Goal: Information Seeking & Learning: Learn about a topic

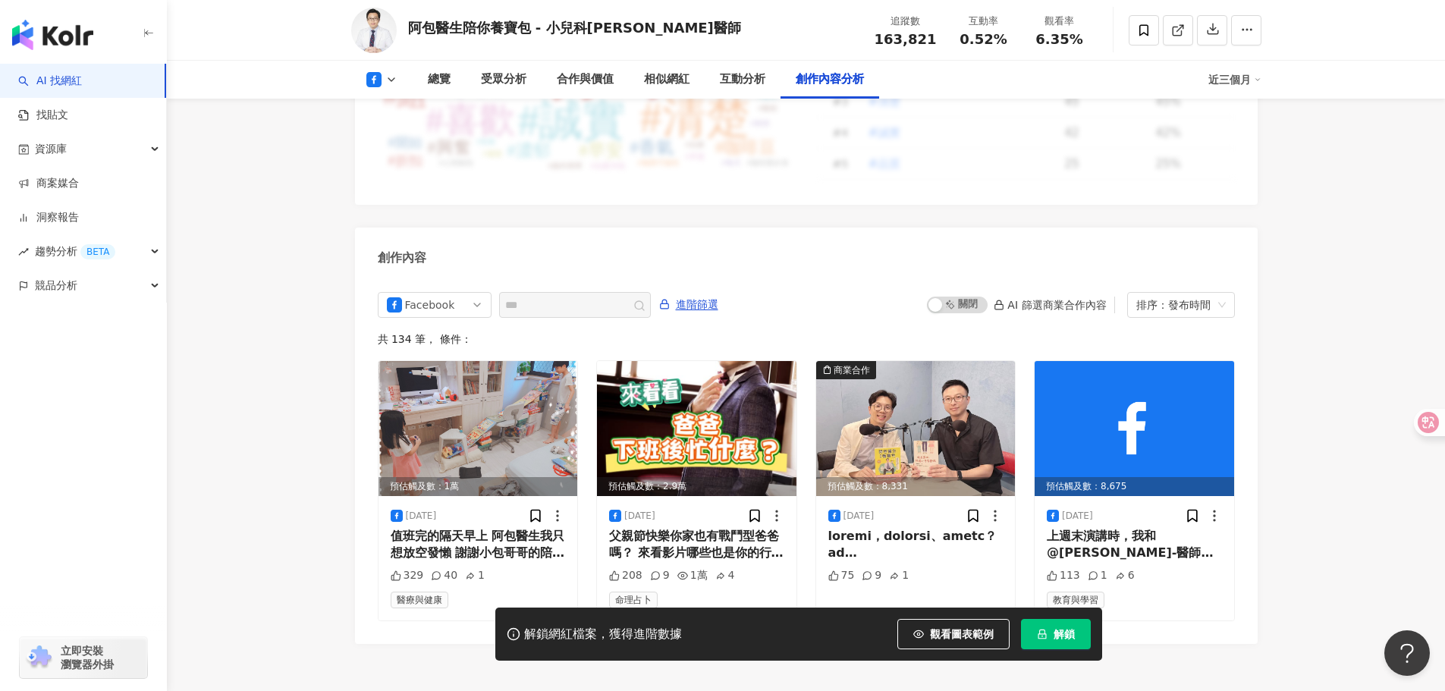
scroll to position [4058, 0]
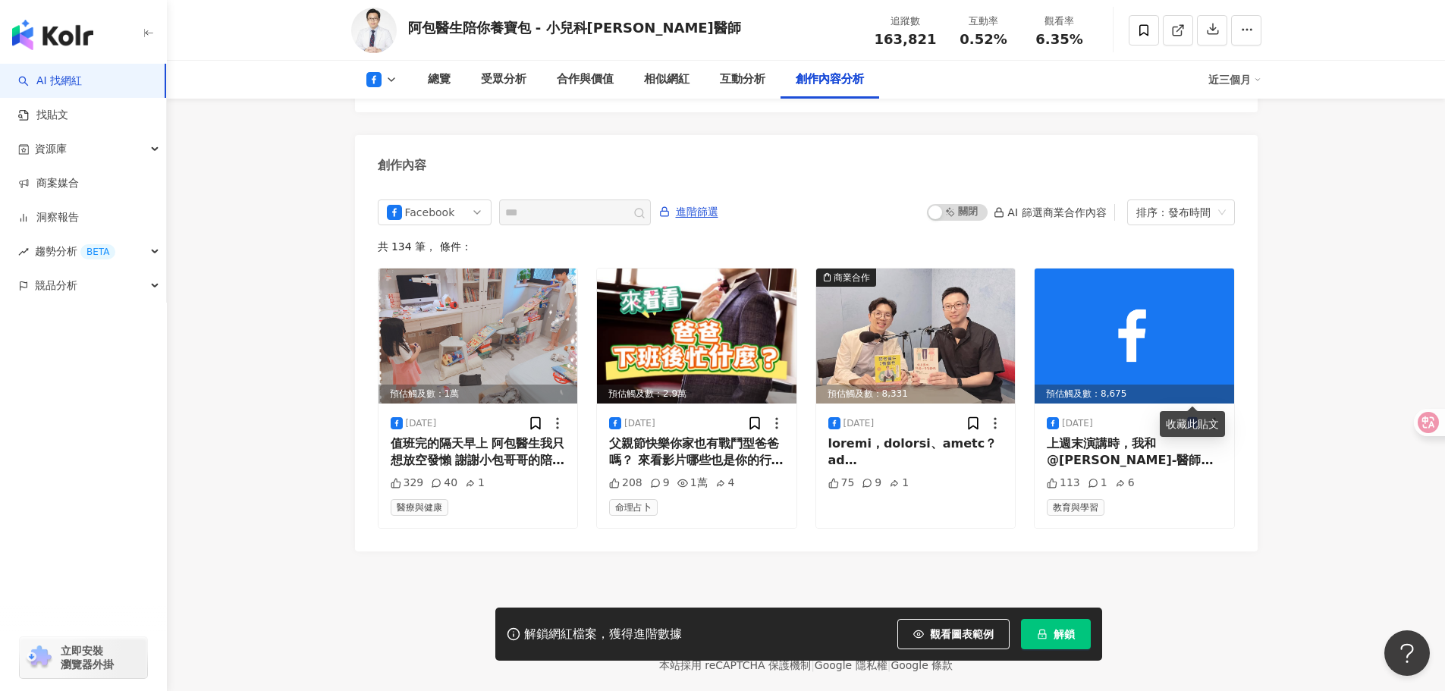
click at [996, 199] on div "啟動 關閉 AI 篩選商業合作內容 排序：發布時間" at bounding box center [1080, 212] width 307 height 26
click at [1060, 638] on span "解鎖" at bounding box center [1063, 634] width 21 height 12
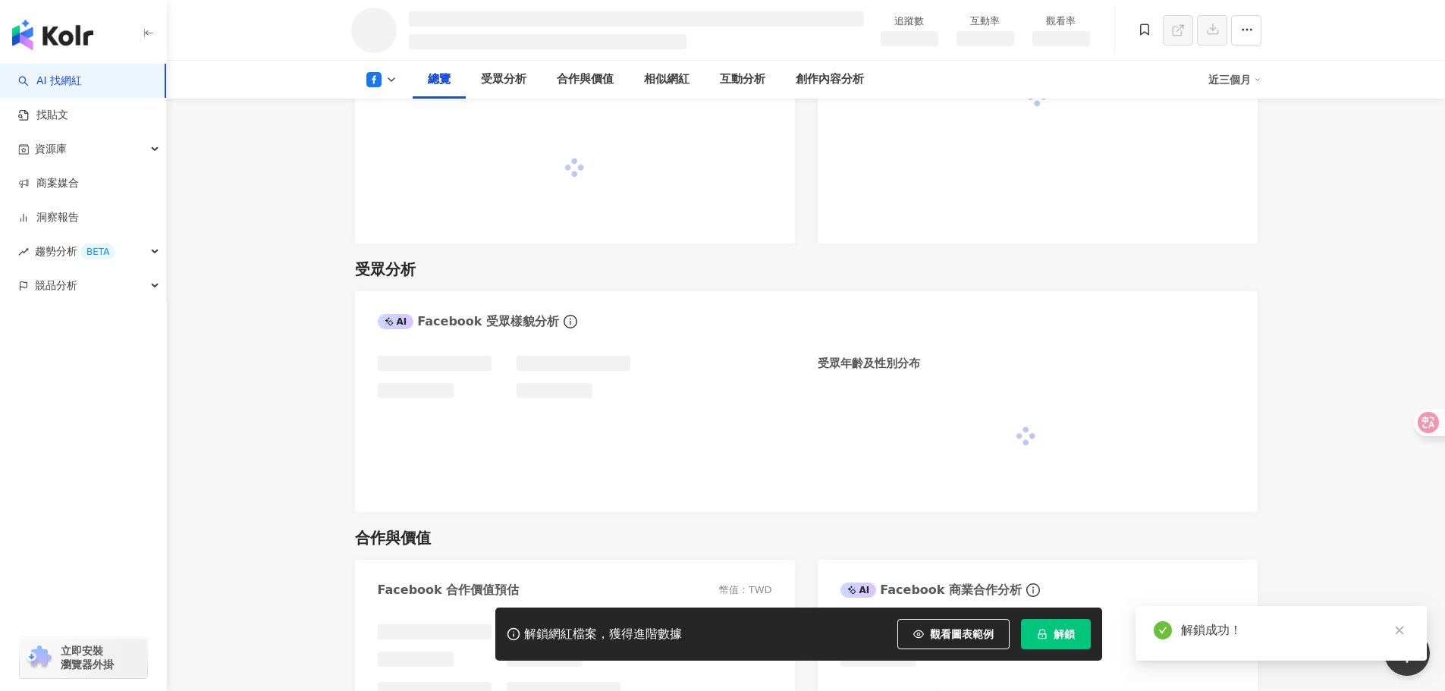
scroll to position [947, 0]
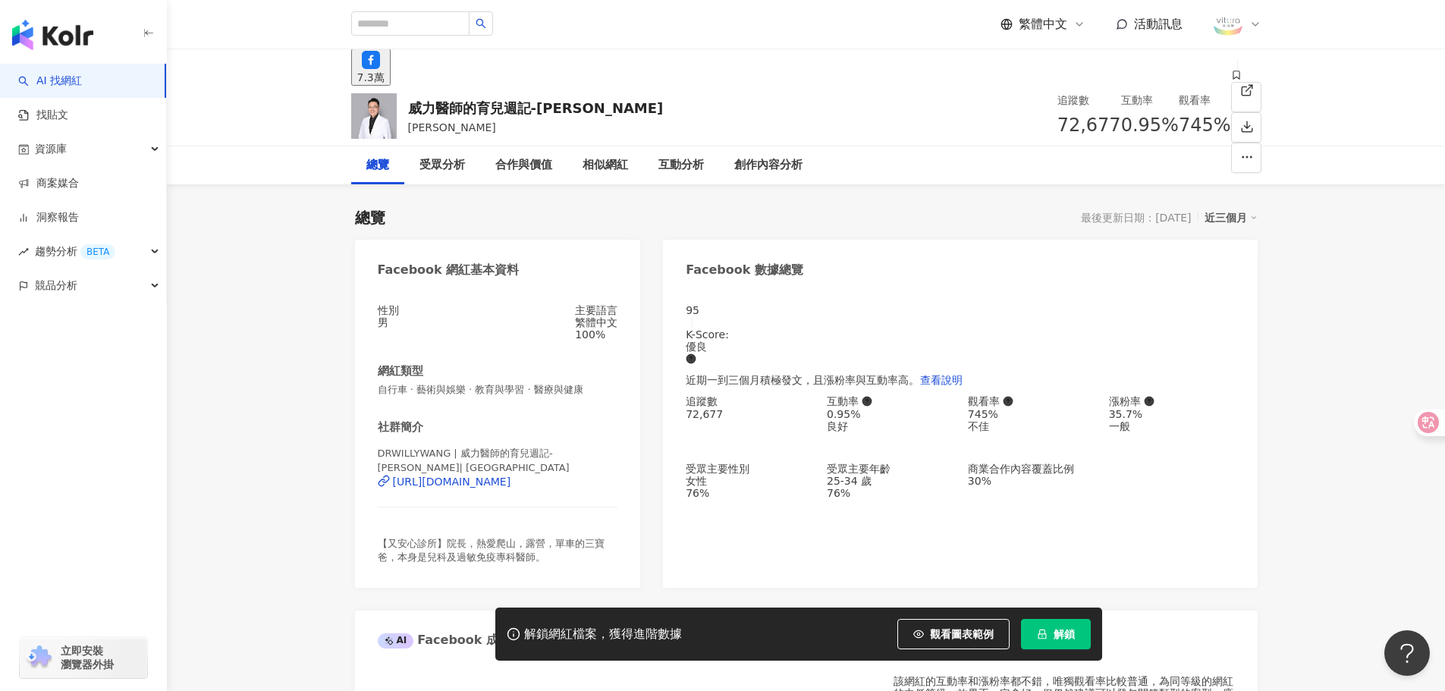
drag, startPoint x: 877, startPoint y: 369, endPoint x: 809, endPoint y: 340, distance: 73.4
click at [877, 369] on div "95 K-Score : 優良 近期一到三個月積極發文，且漲粉率與互動率高。 查看說明 追蹤數 72,677 互動率 0.95% 良好 觀看率 745% 不佳…" at bounding box center [960, 438] width 594 height 299
click at [504, 488] on div "[URL][DOMAIN_NAME]" at bounding box center [452, 481] width 118 height 12
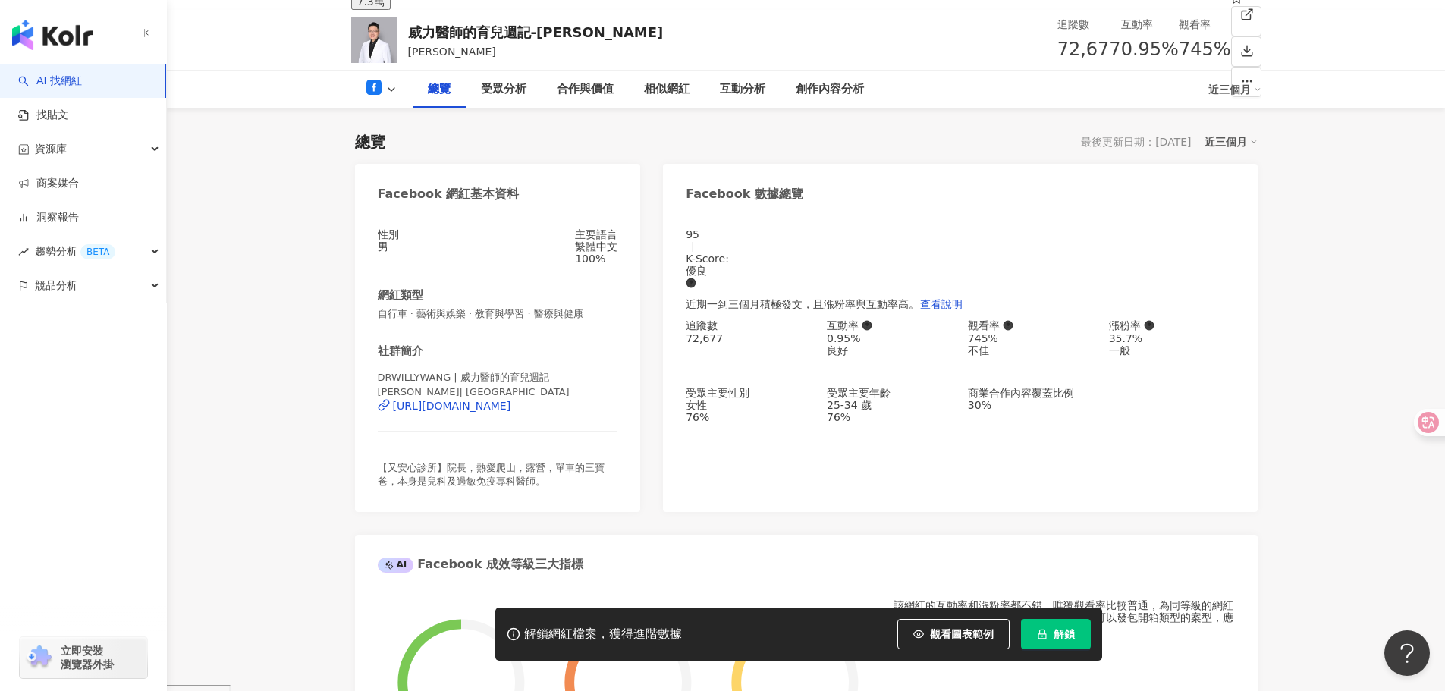
click at [984, 463] on div "95 K-Score : 優良 近期一到三個月積極發文，且漲粉率與互動率高。 查看說明 追蹤數 72,677 互動率 0.95% 良好 觀看率 745% 不佳…" at bounding box center [960, 362] width 594 height 299
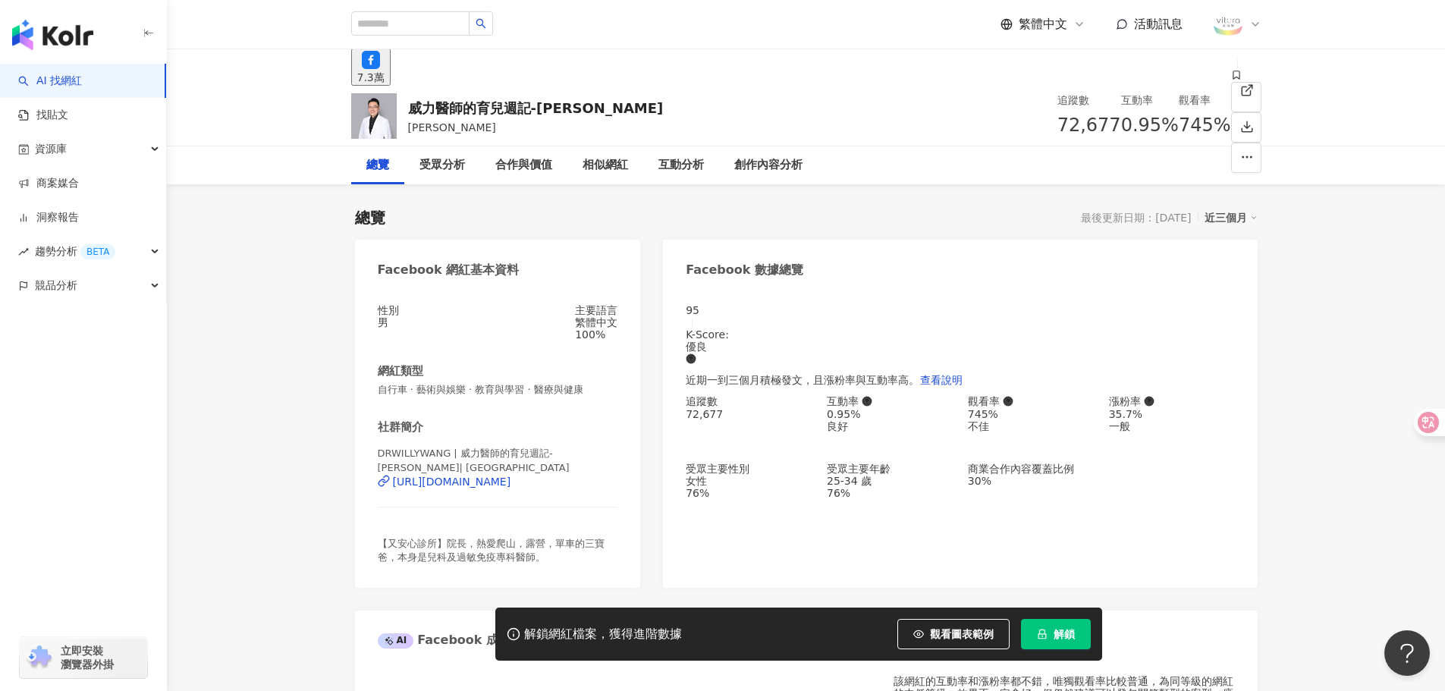
click at [1247, 36] on div at bounding box center [1237, 24] width 49 height 30
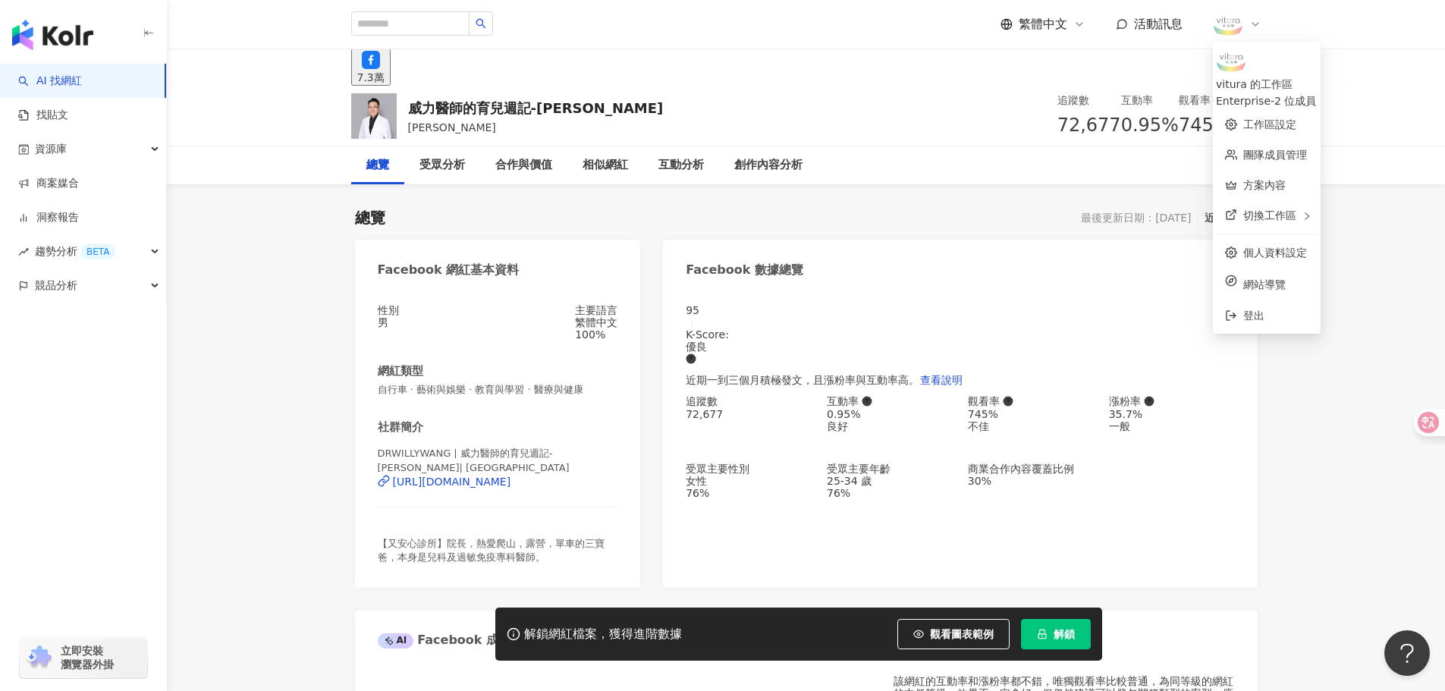
drag, startPoint x: 1282, startPoint y: 69, endPoint x: 1267, endPoint y: 65, distance: 14.9
click at [1267, 76] on div "vitura 的工作區" at bounding box center [1267, 84] width 102 height 17
click at [1241, 69] on img at bounding box center [1230, 60] width 29 height 29
click at [1245, 118] on link "工作區設定" at bounding box center [1269, 124] width 53 height 12
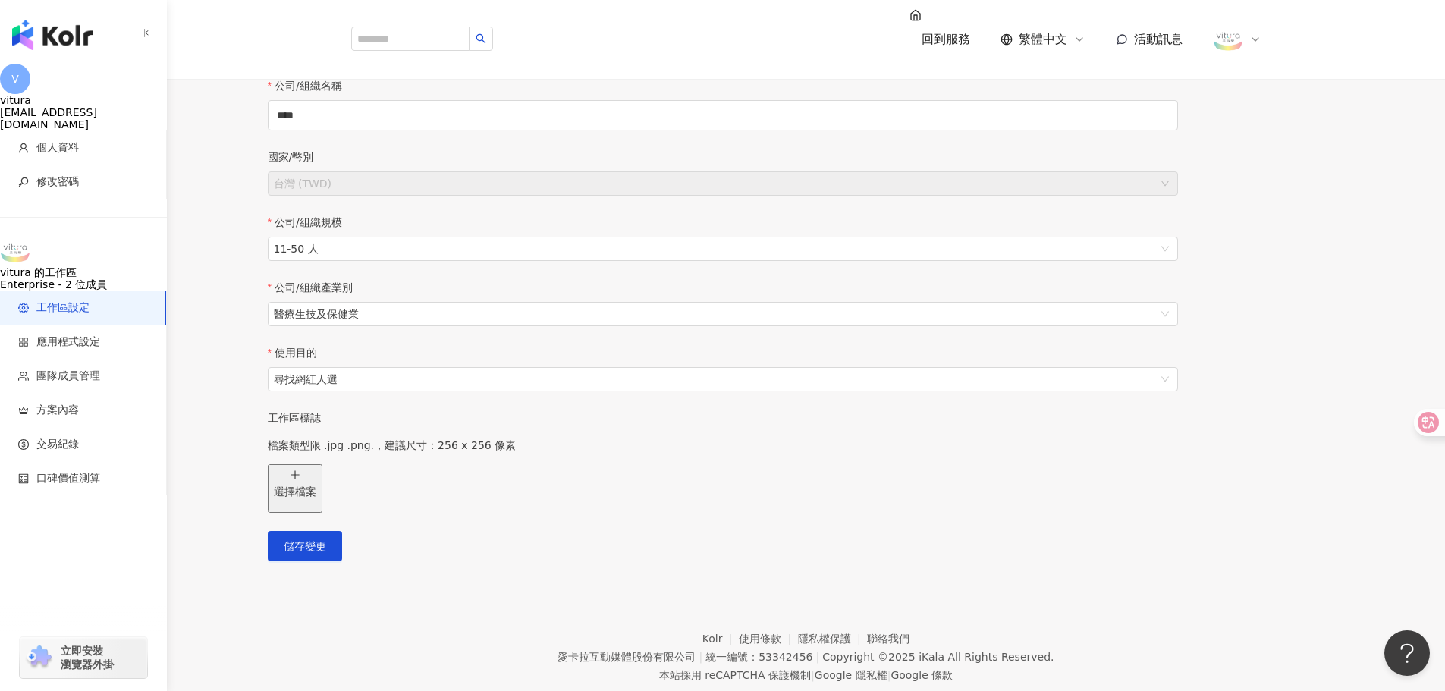
scroll to position [1, 0]
click at [1241, 25] on img at bounding box center [1227, 39] width 29 height 29
click at [1263, 179] on link "方案內容" at bounding box center [1264, 185] width 42 height 12
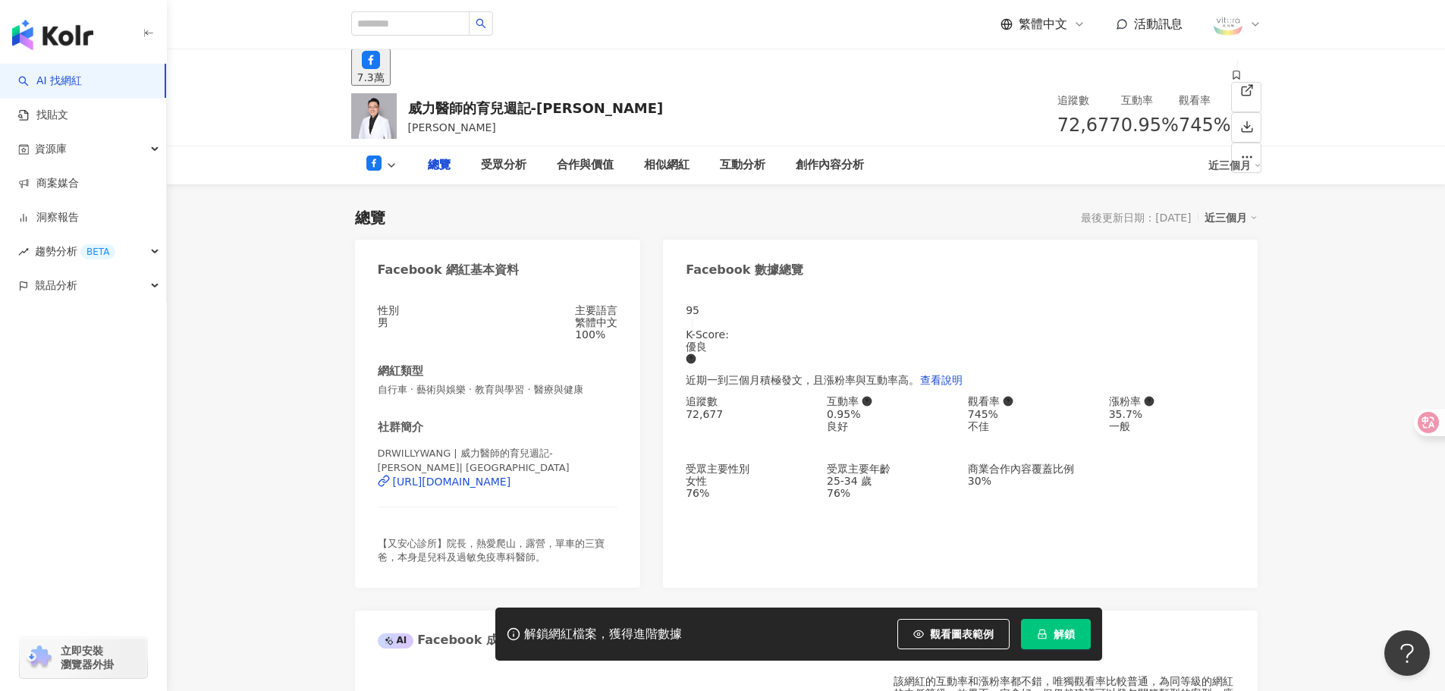
click at [1052, 638] on button "解鎖" at bounding box center [1056, 634] width 70 height 30
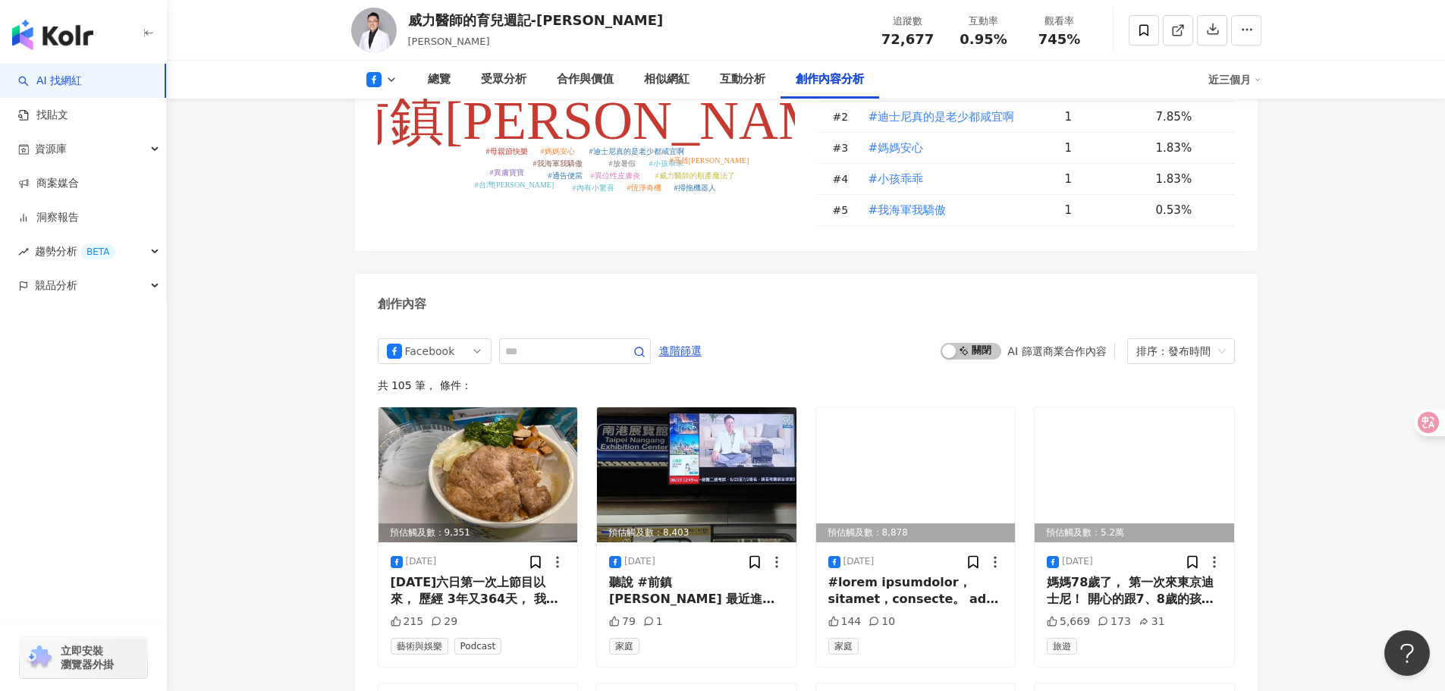
scroll to position [3792, 0]
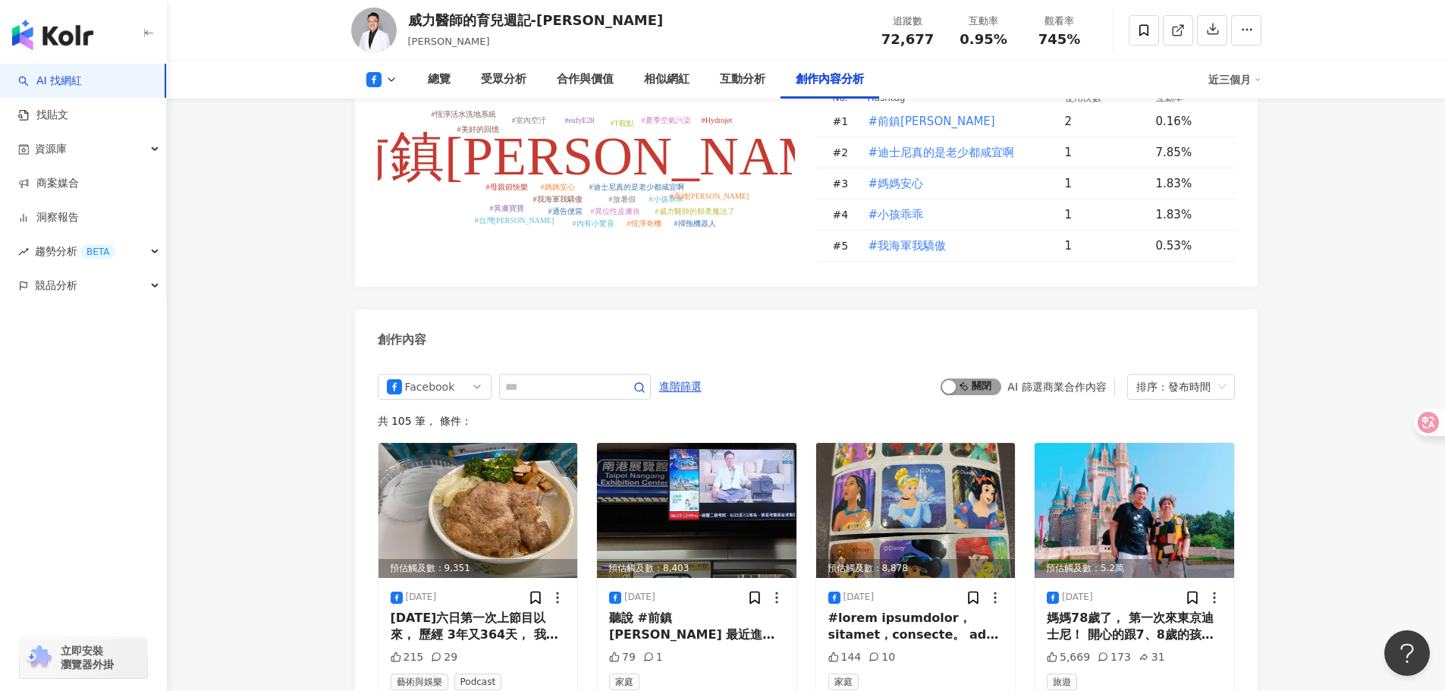
click at [971, 378] on span "啟動 關閉" at bounding box center [970, 386] width 61 height 17
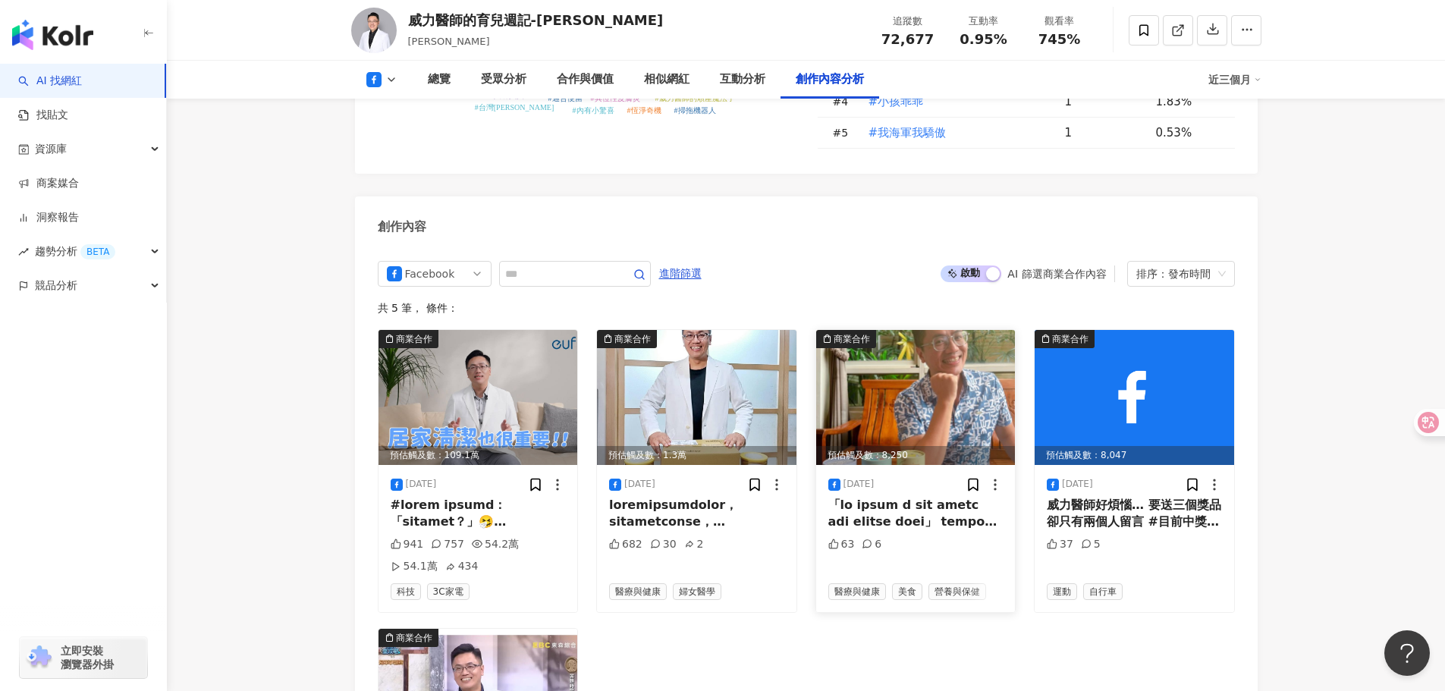
scroll to position [3880, 0]
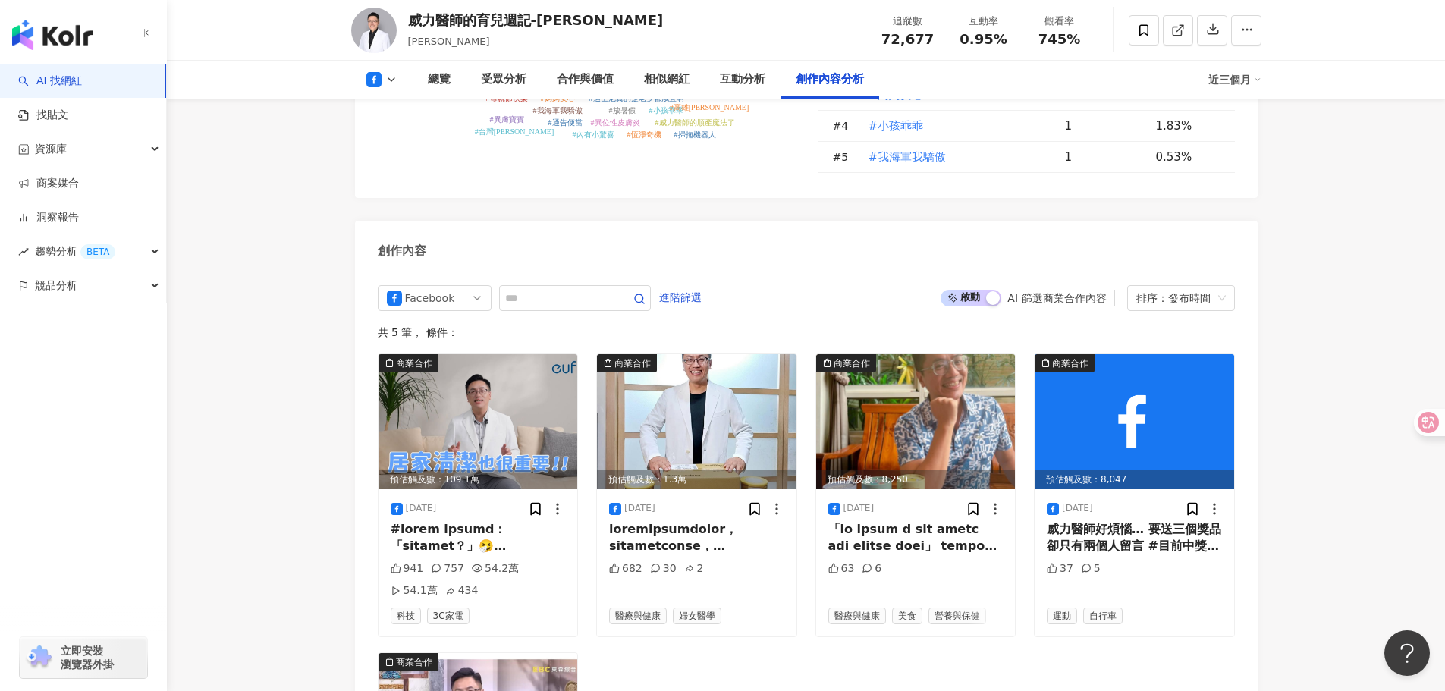
click at [960, 290] on span "啟動 關閉" at bounding box center [970, 298] width 61 height 17
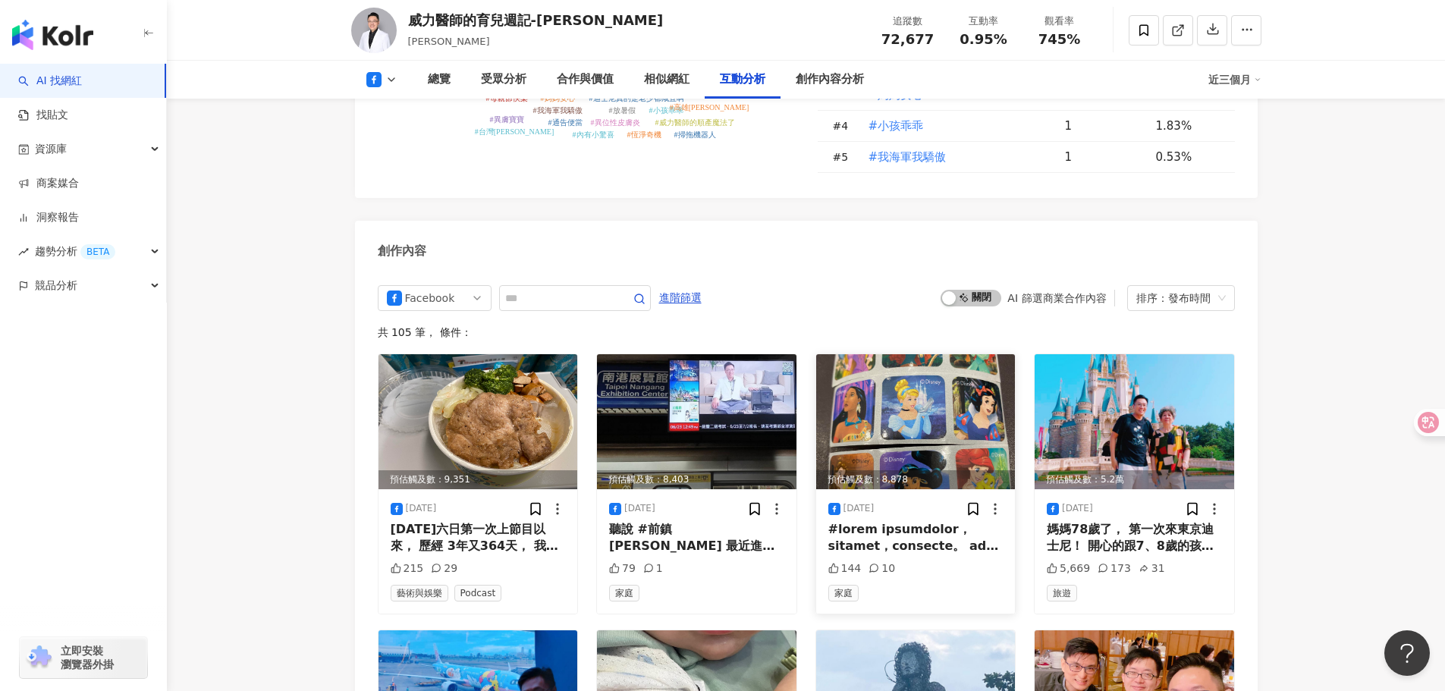
scroll to position [3492, 0]
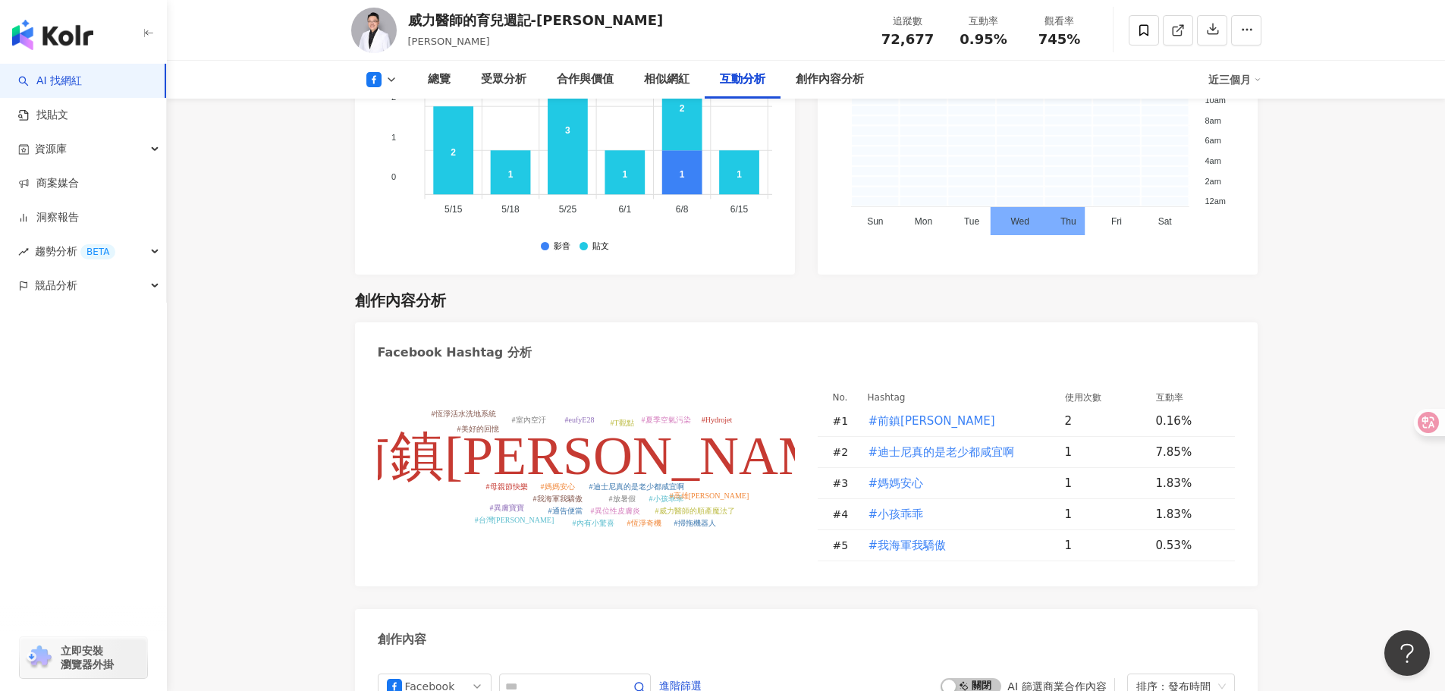
click at [775, 513] on icon "#前鎮孔劉 #迪士尼真的是老少都咸宜啊 #媽媽安心 #小孩乖乖 #我海軍我驕傲 #威力醫師的順產魔法了 #放暑假 #異位性皮膚炎 #異膚寶寶 #母親節快樂 #…" at bounding box center [586, 474] width 417 height 174
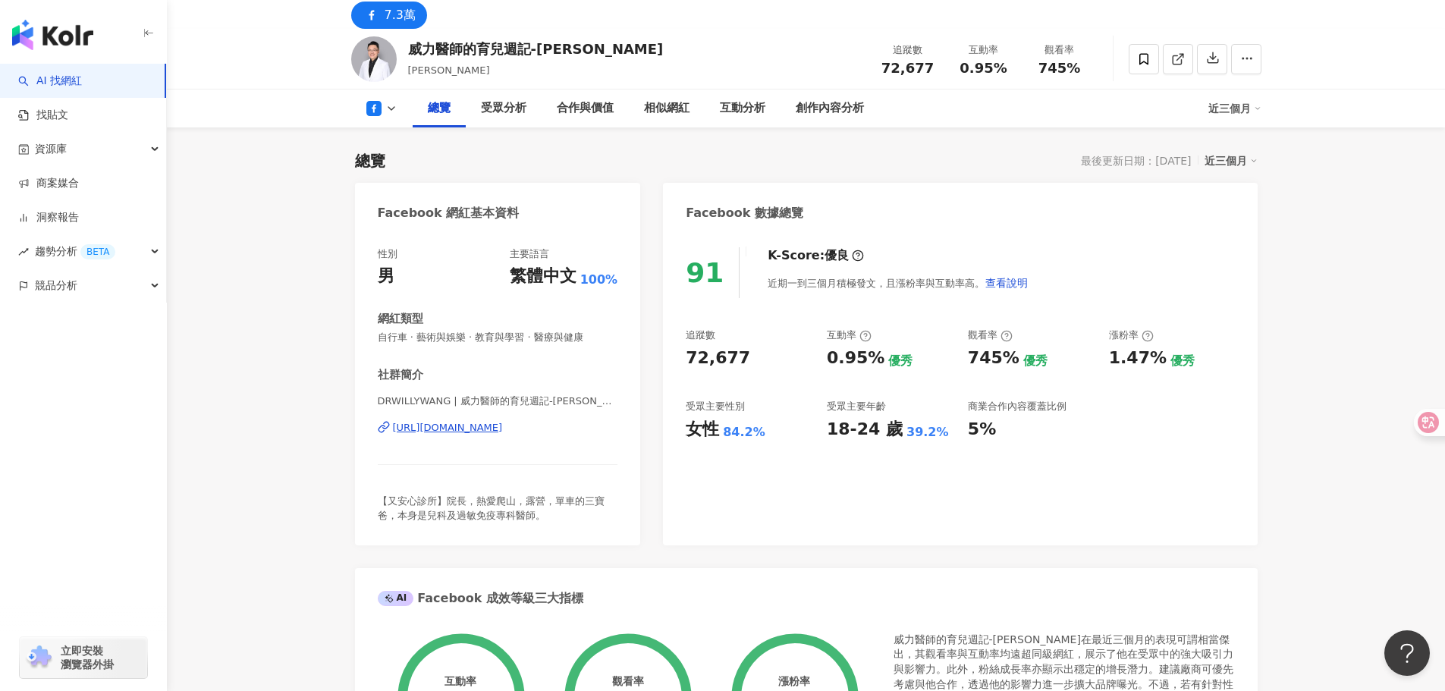
scroll to position [0, 0]
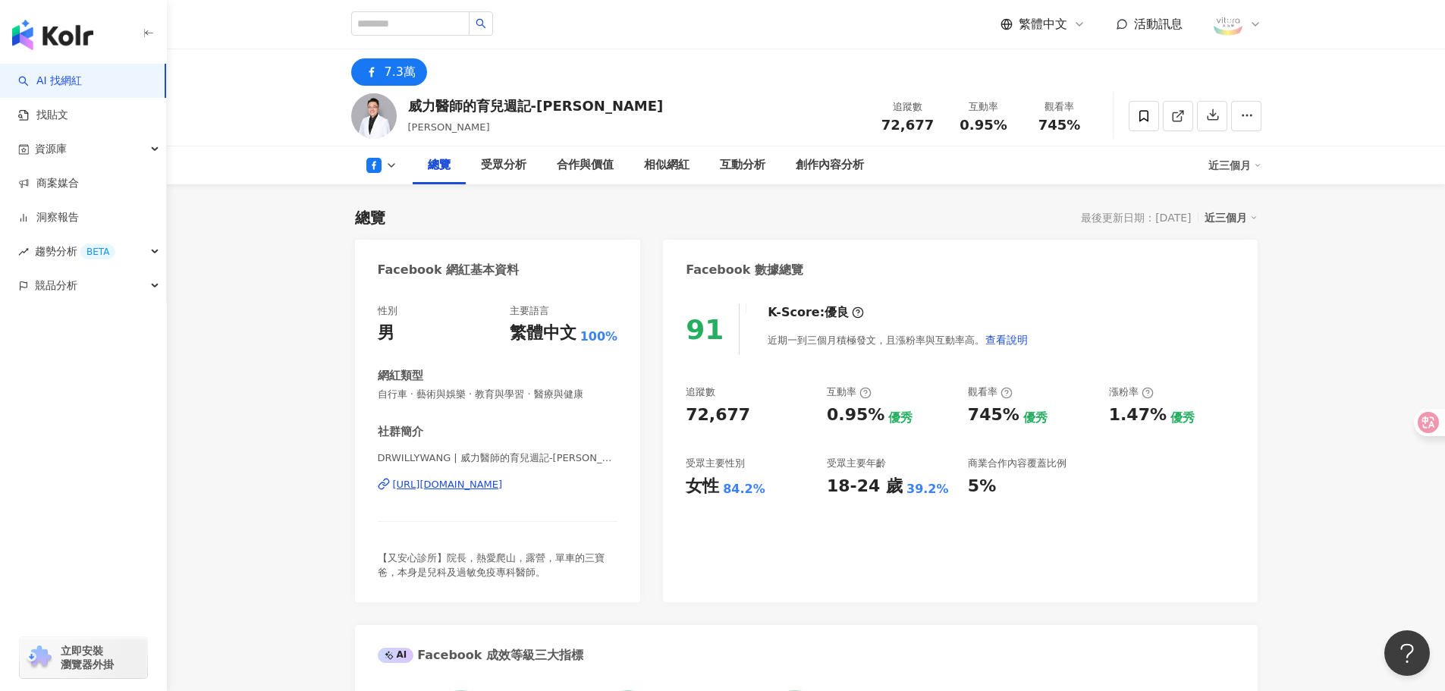
click at [581, 465] on span "DRWILLYWANG | 威力醫師的育兒週記-[PERSON_NAME]| [GEOGRAPHIC_DATA]" at bounding box center [498, 458] width 240 height 14
click at [503, 488] on div "[URL][DOMAIN_NAME]" at bounding box center [448, 485] width 110 height 14
click at [61, 83] on link "AI 找網紅" at bounding box center [50, 81] width 64 height 15
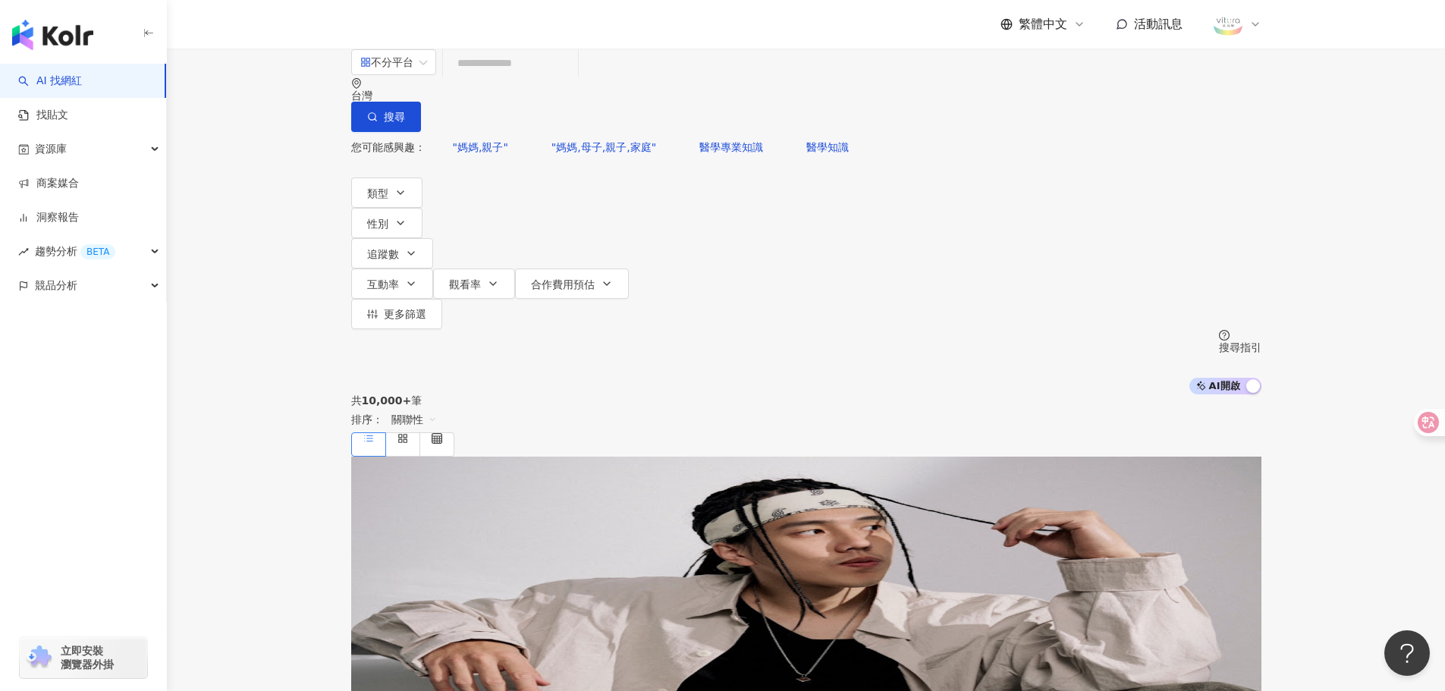
drag, startPoint x: 838, startPoint y: 230, endPoint x: 566, endPoint y: 256, distance: 272.8
click at [566, 394] on div "共 10,000+ 筆 排序： 關聯性" at bounding box center [806, 425] width 910 height 62
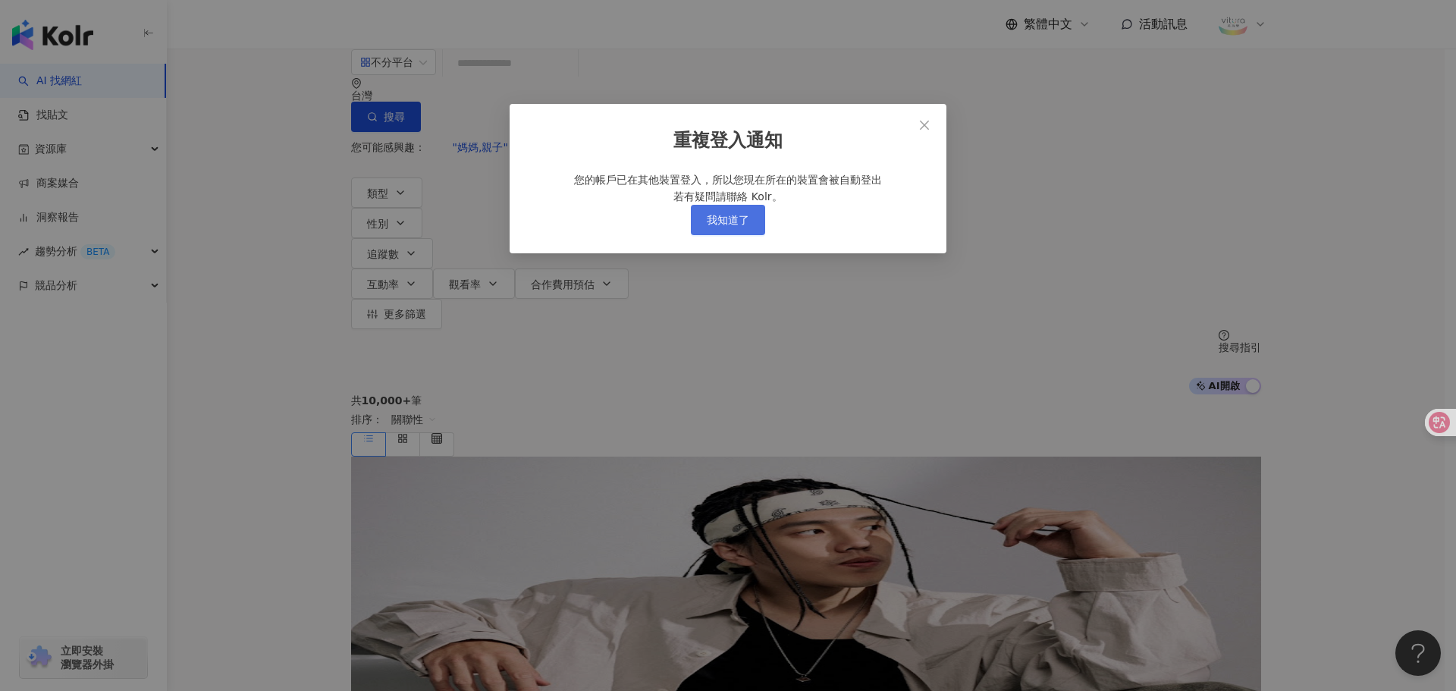
click at [743, 226] on span "我知道了" at bounding box center [728, 220] width 42 height 12
